Goal: Navigation & Orientation: Find specific page/section

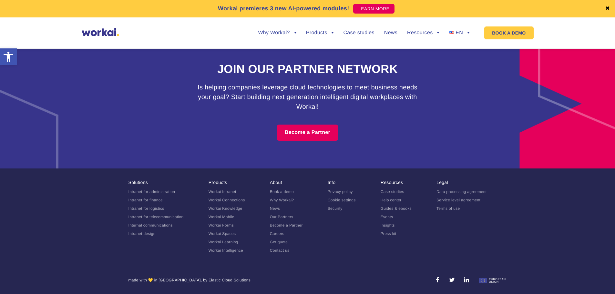
scroll to position [3583, 0]
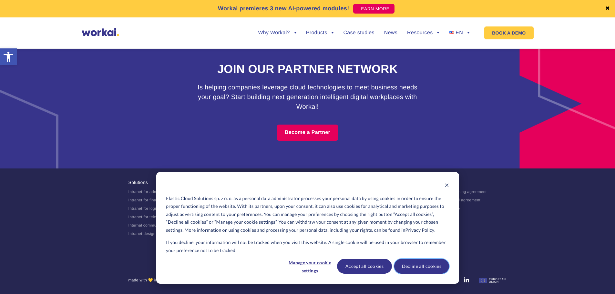
click at [428, 273] on button "Decline all cookies" at bounding box center [421, 266] width 55 height 15
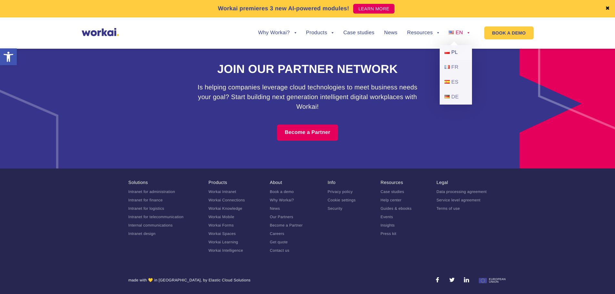
click at [457, 49] on link "PL" at bounding box center [456, 52] width 32 height 15
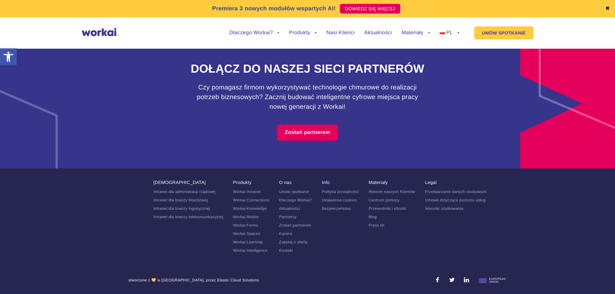
scroll to position [3836, 0]
drag, startPoint x: 264, startPoint y: 72, endPoint x: 249, endPoint y: 251, distance: 179.9
click at [287, 183] on link "O nas" at bounding box center [285, 182] width 13 height 5
click at [292, 251] on link "Kontakt" at bounding box center [286, 250] width 14 height 5
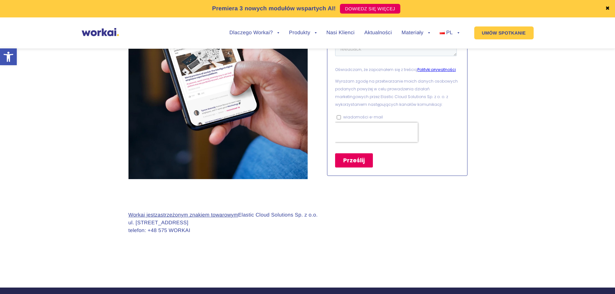
scroll to position [635, 0]
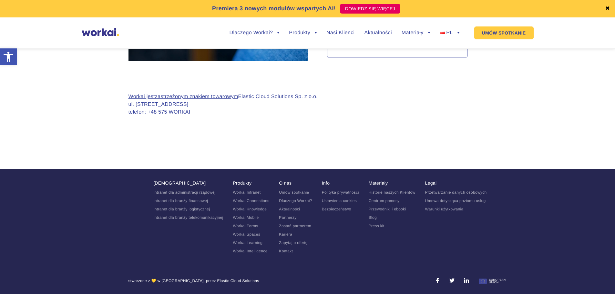
drag, startPoint x: 328, startPoint y: 99, endPoint x: 243, endPoint y: 95, distance: 85.1
click at [243, 95] on div "Workai jest zastrzeżonym znakiem towarowym Elastic Cloud Solutions Sp. z o.o. u…" at bounding box center [308, 110] width 359 height 34
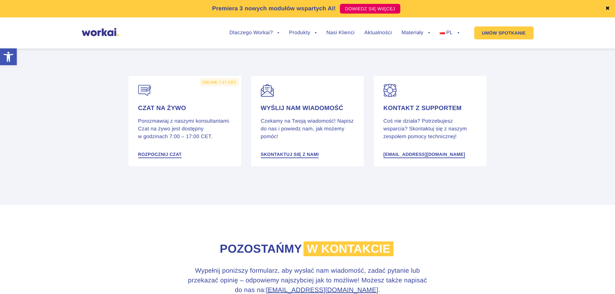
scroll to position [0, 0]
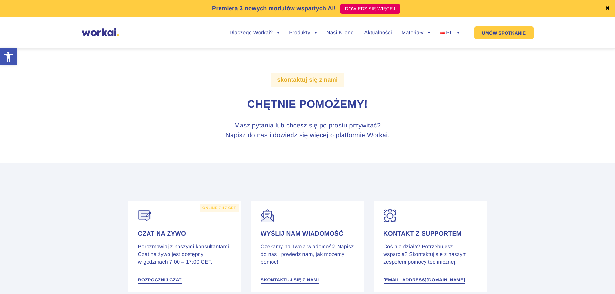
drag, startPoint x: 392, startPoint y: 163, endPoint x: 372, endPoint y: 49, distance: 114.9
click at [333, 30] on link "Nasi Klienci" at bounding box center [341, 32] width 28 height 5
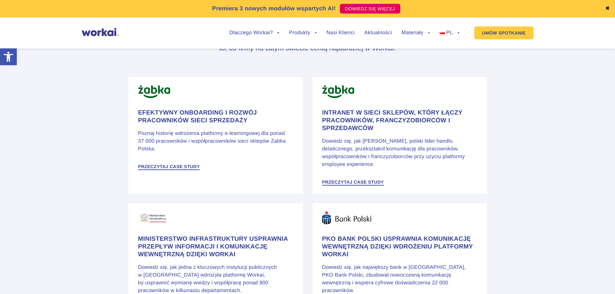
scroll to position [323, 0]
